Goal: Complete application form

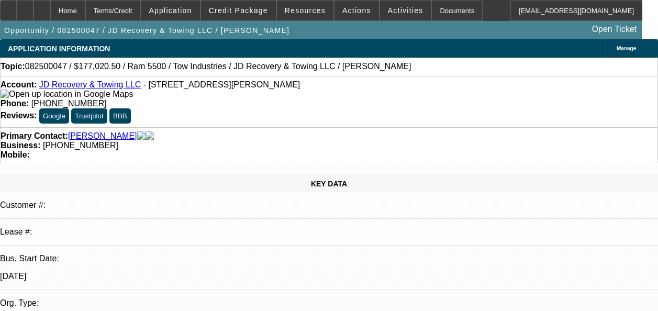
select select "0"
select select "0.1"
select select "5"
select select "0"
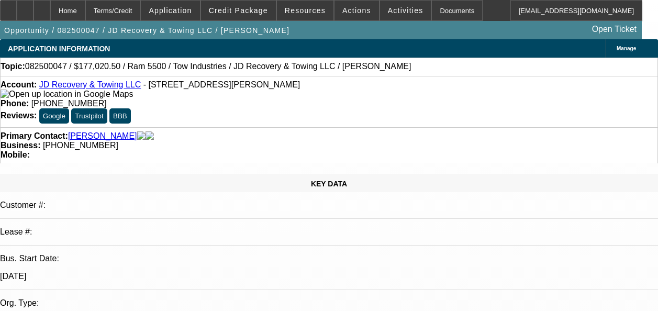
select select "0"
select select "0.1"
select select "5"
select select "0"
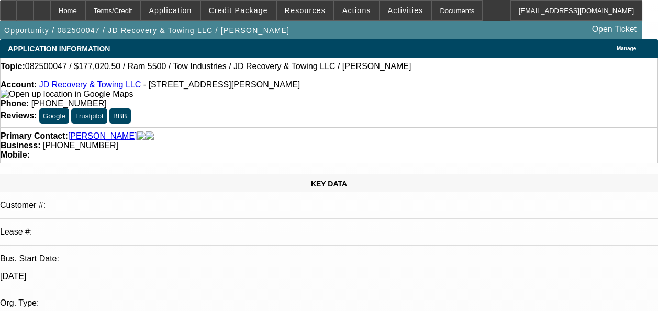
select select "0.1"
select select "4"
select select "0"
select select "0.1"
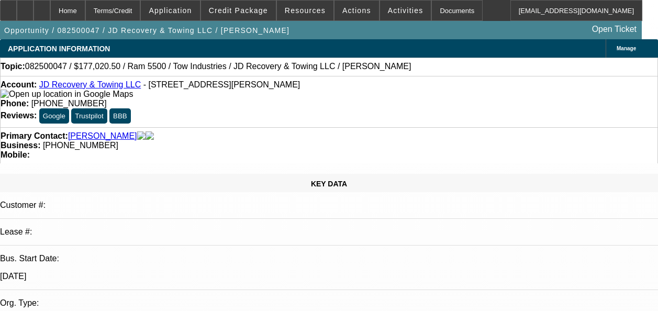
select select "4"
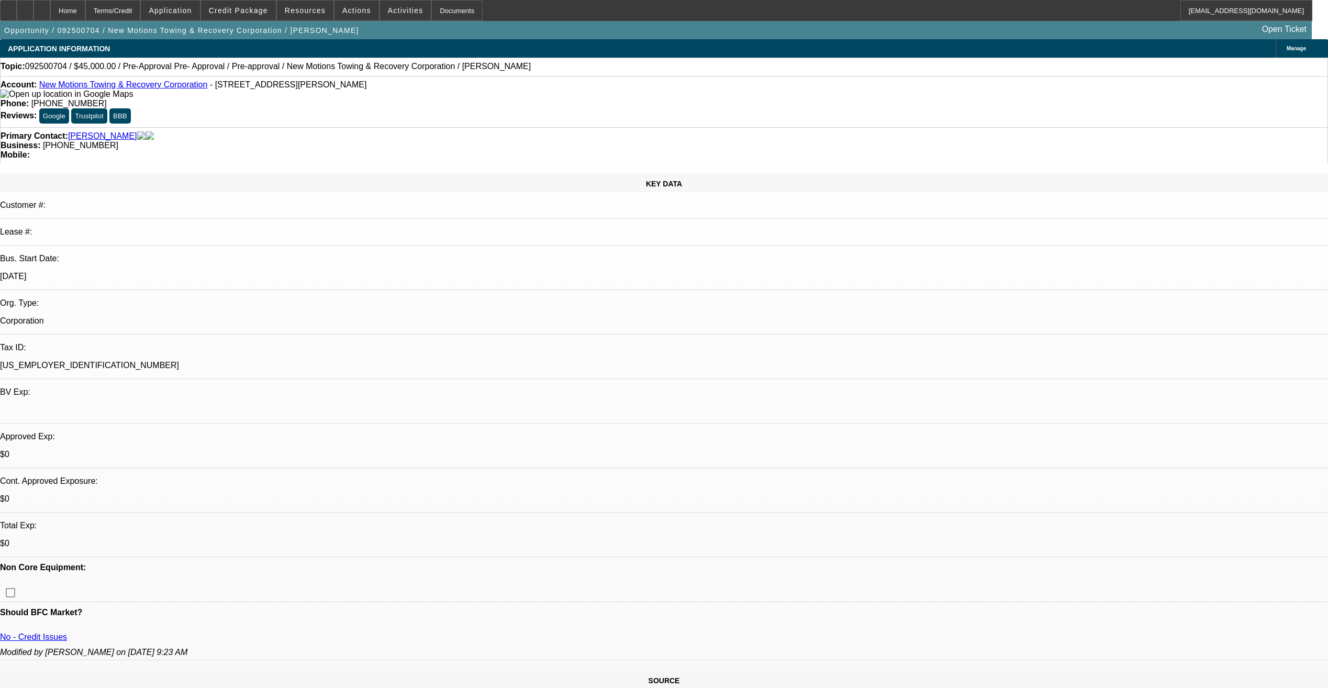
select select "0"
select select "0.1"
select select "0"
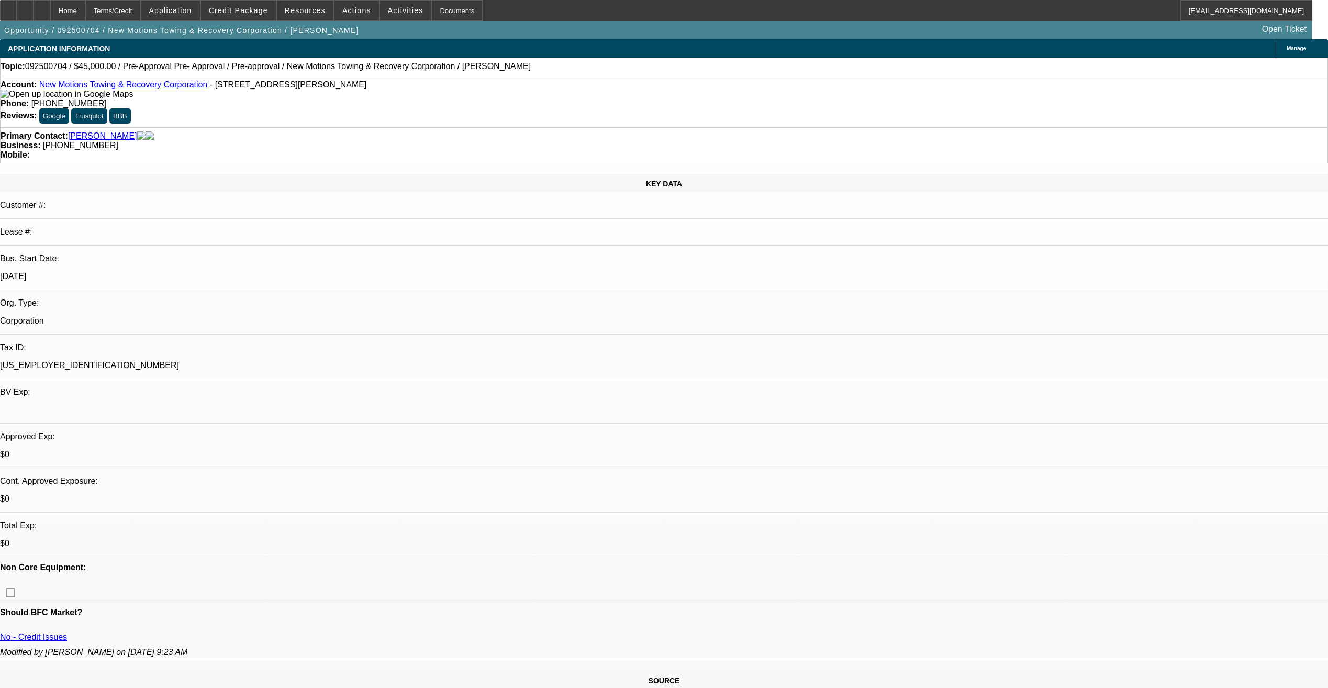
select select "0.1"
select select "2"
select select "0.1"
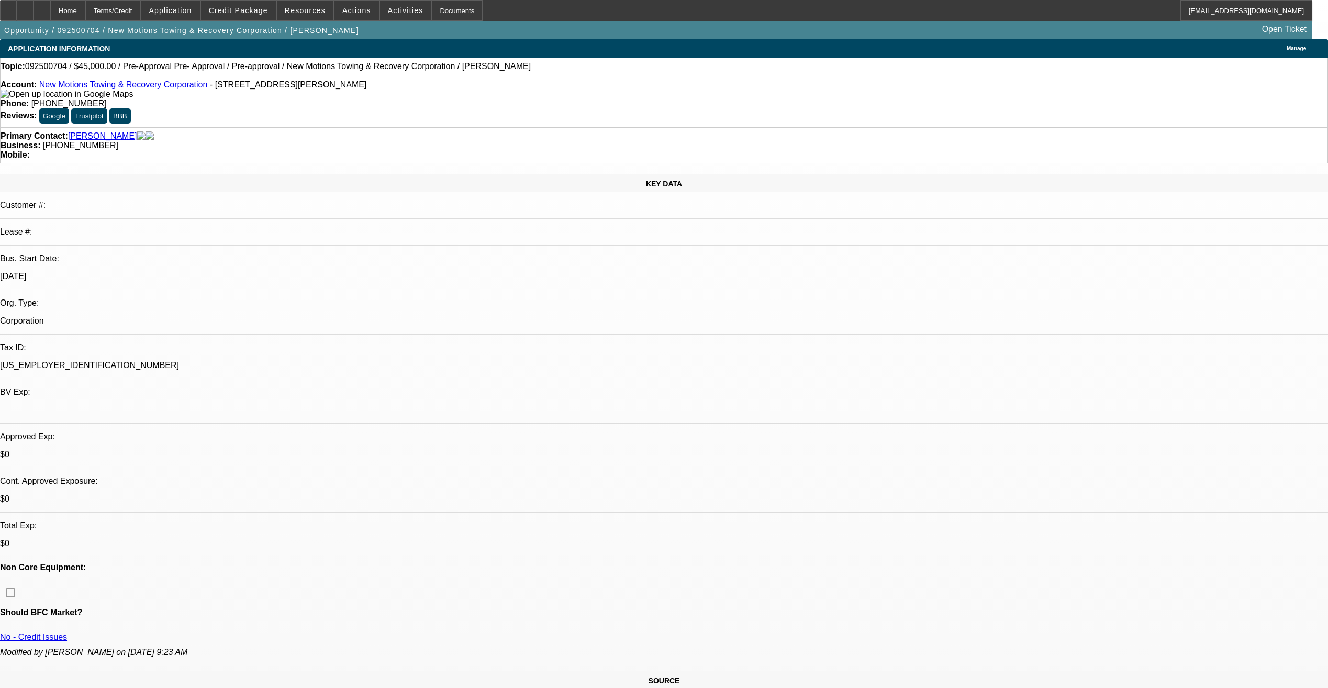
select select "2"
select select "0.1"
select select "1"
select select "4"
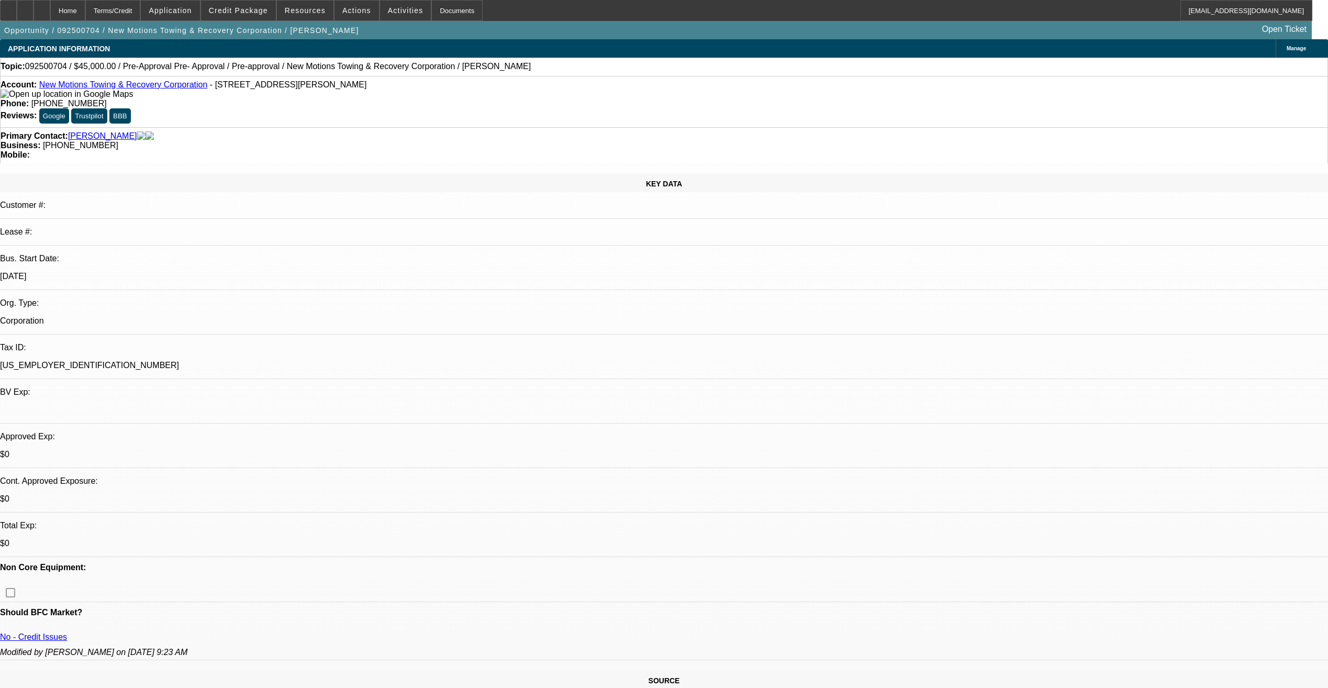
select select "1"
select select "4"
select select "1"
select select "2"
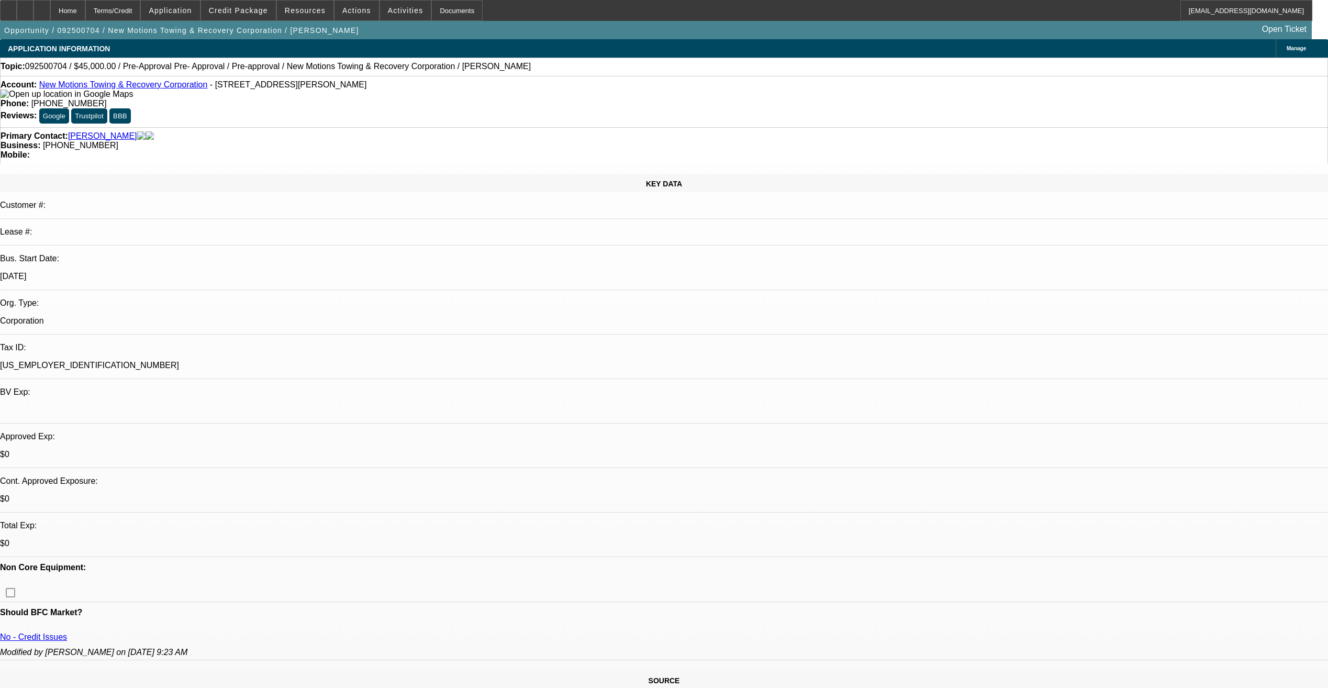
select select "4"
select select "1"
select select "2"
select select "4"
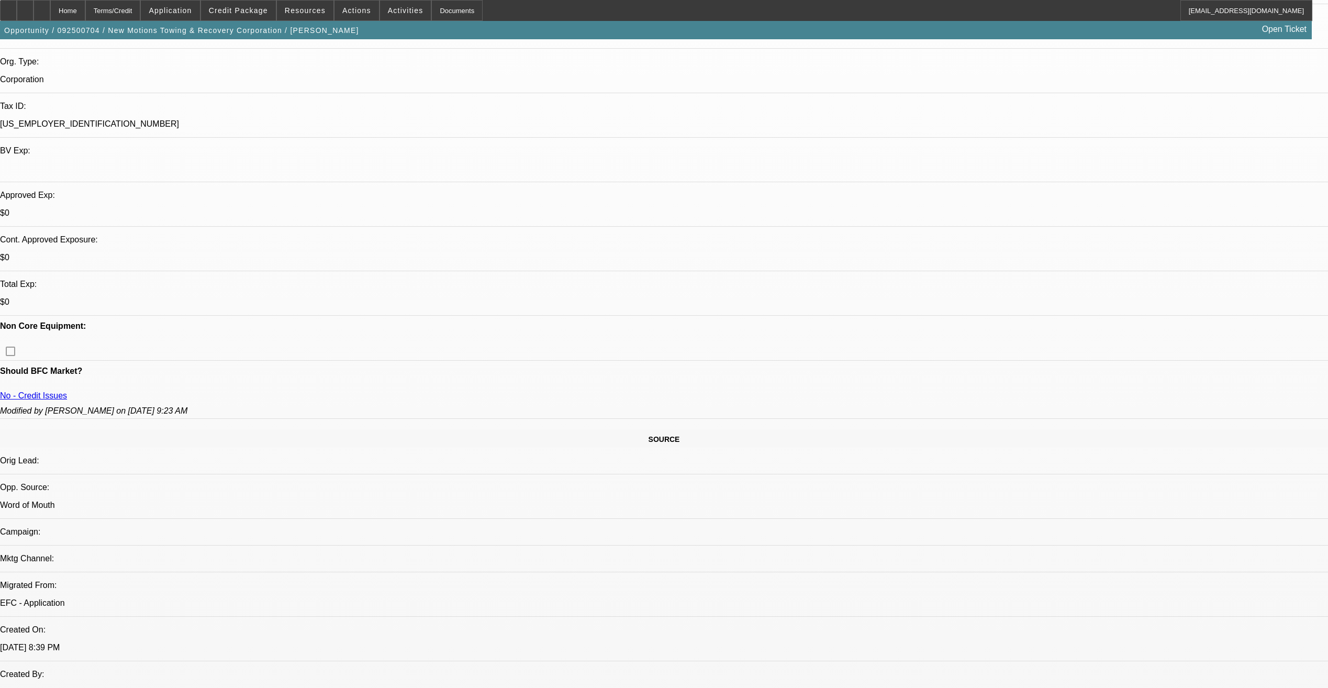
scroll to position [241, 0]
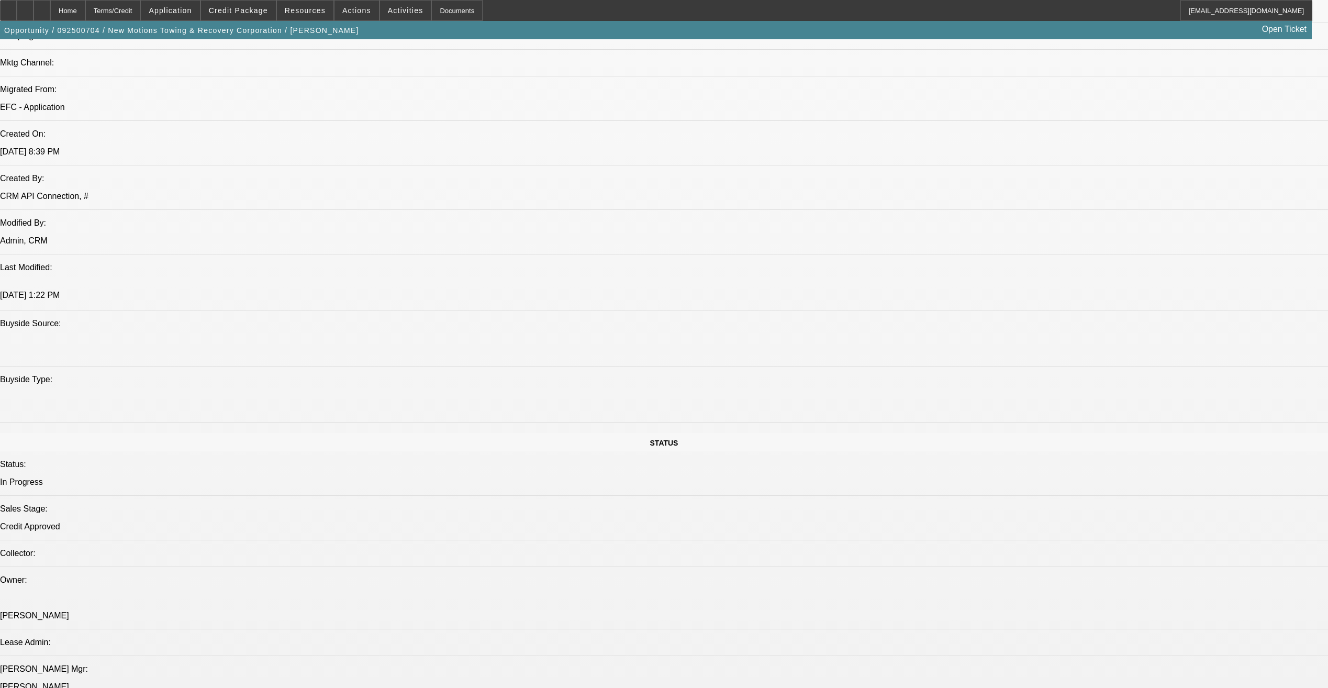
scroll to position [712, 0]
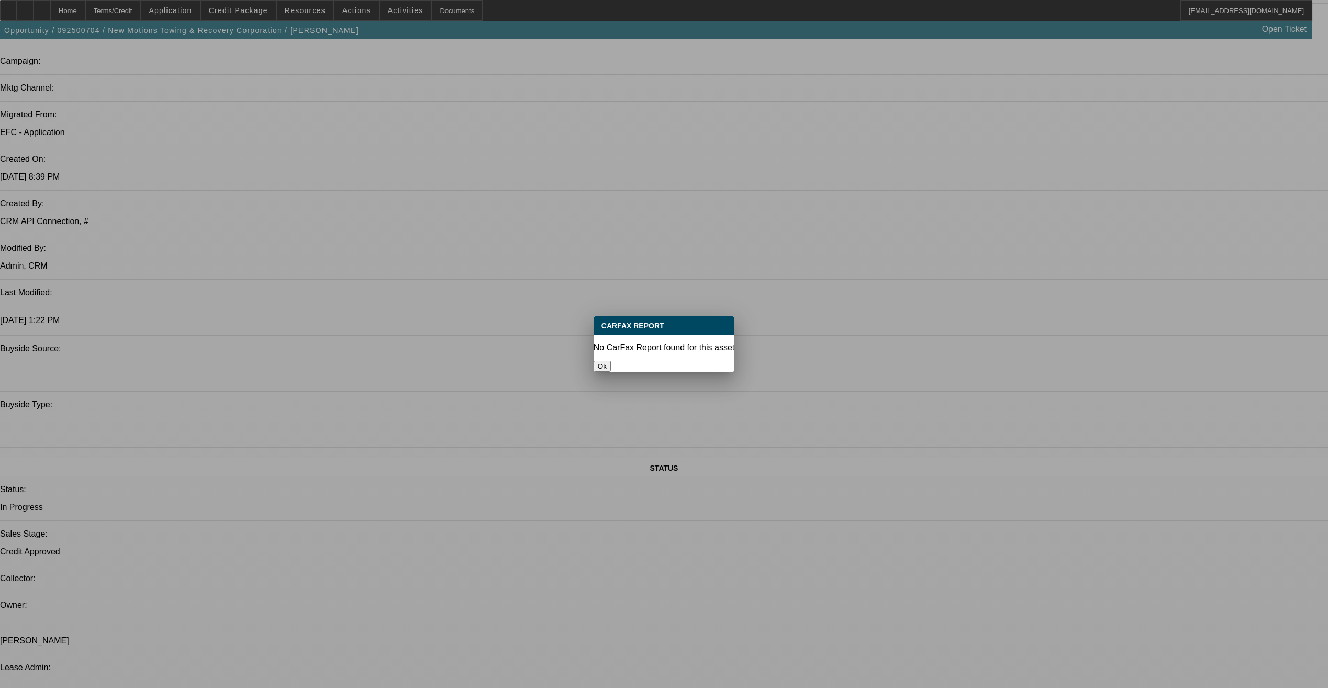
scroll to position [0, 0]
click at [611, 310] on button "Ok" at bounding box center [602, 366] width 17 height 11
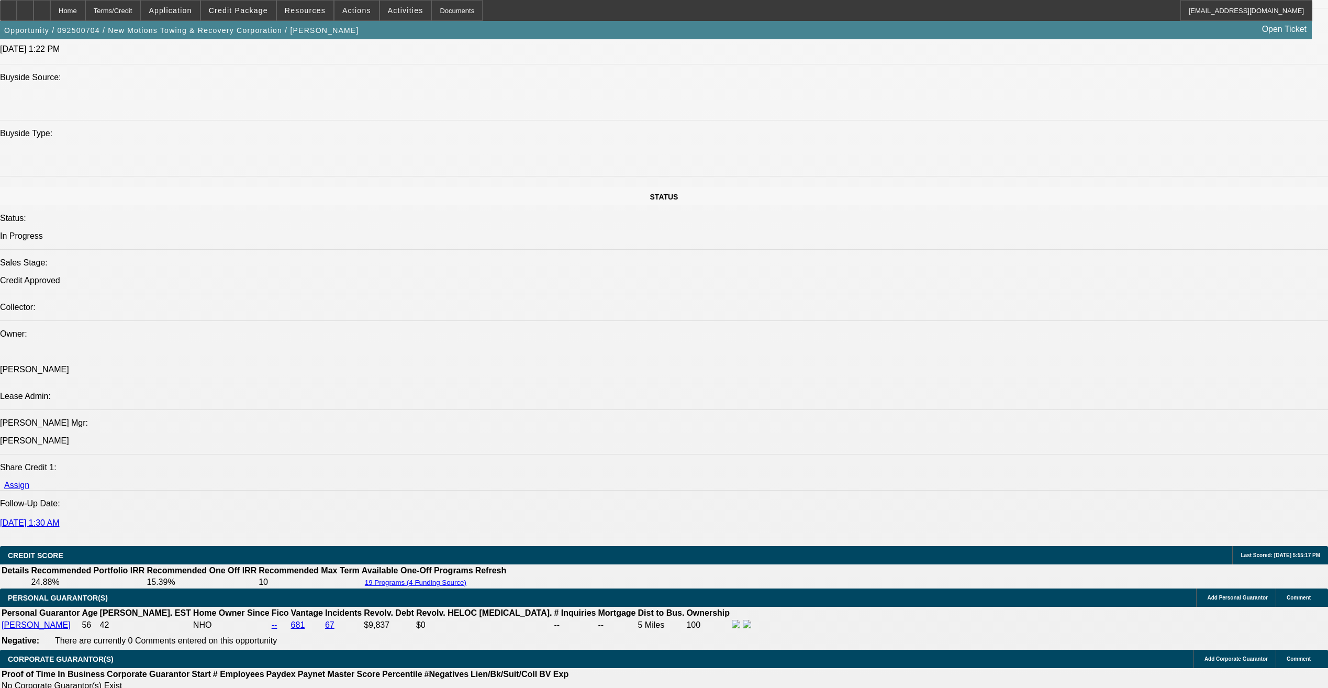
scroll to position [1078, 0]
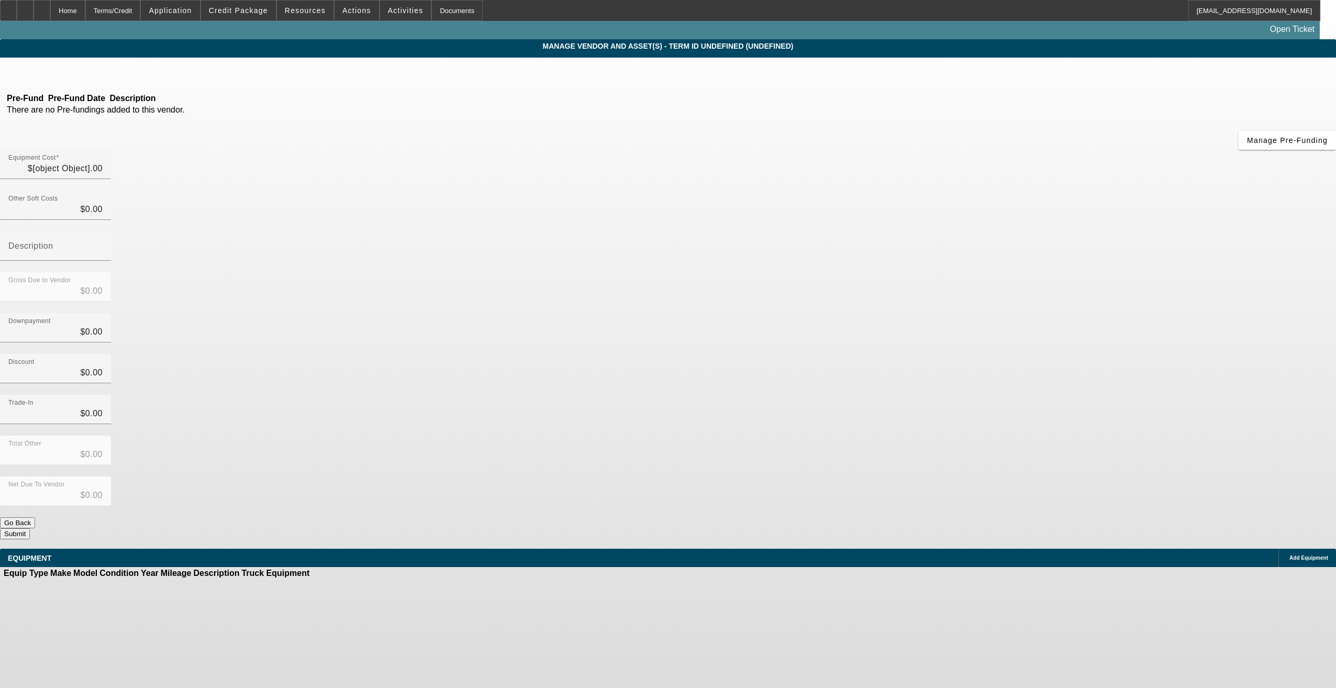
type input "$49,599.00"
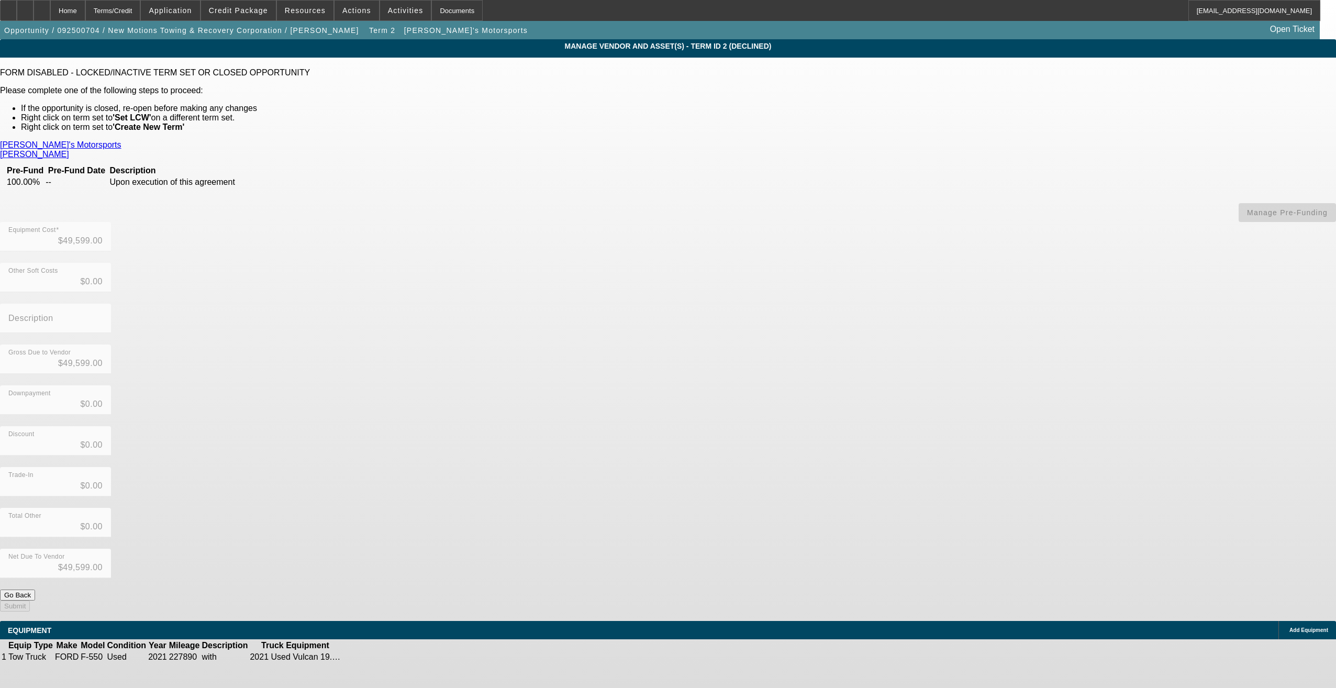
click at [121, 144] on link "Nick's Motorsports" at bounding box center [60, 144] width 121 height 9
